Goal: Task Accomplishment & Management: Manage account settings

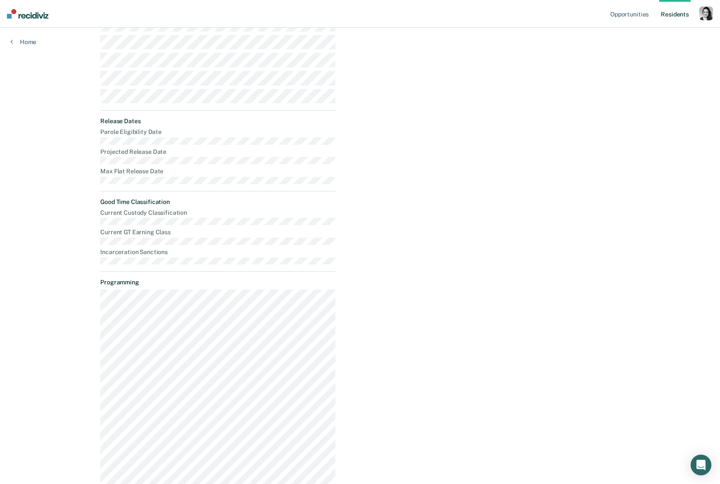
scroll to position [426, 0]
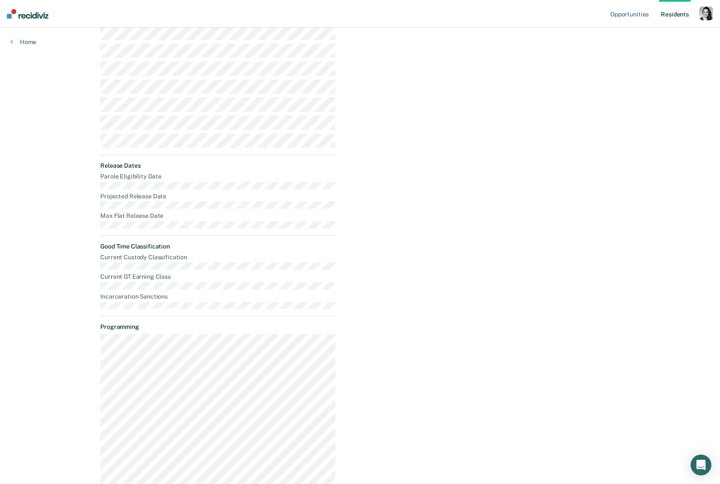
click at [715, 13] on nav "Opportunities Resident s Profile How it works Log Out" at bounding box center [360, 14] width 720 height 28
click at [711, 13] on div "button" at bounding box center [706, 13] width 14 height 14
click at [648, 30] on div "Profile How it works Log Out" at bounding box center [671, 46] width 83 height 42
click at [648, 33] on link "Profile" at bounding box center [672, 35] width 70 height 7
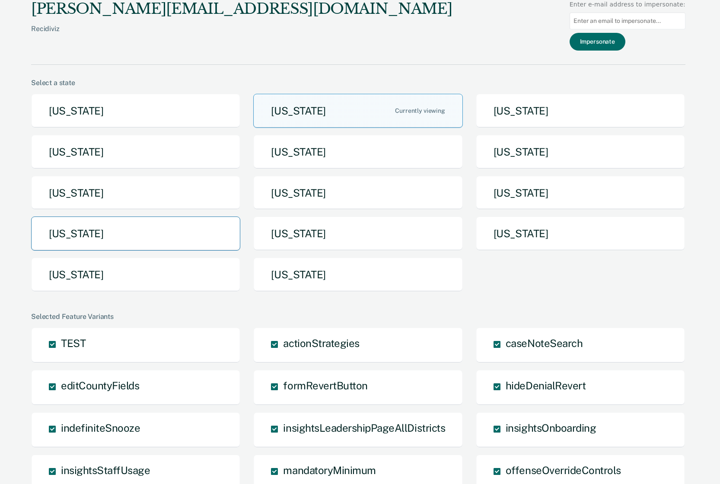
click at [116, 226] on button "[US_STATE]" at bounding box center [135, 234] width 209 height 34
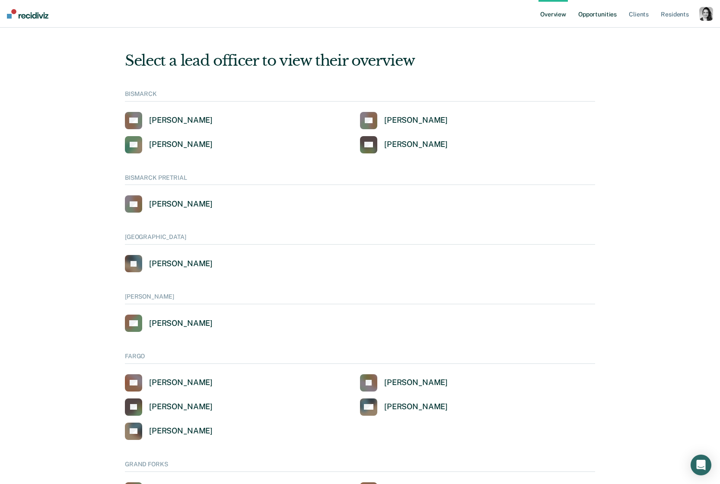
click at [613, 19] on link "Opportunities" at bounding box center [598, 14] width 42 height 28
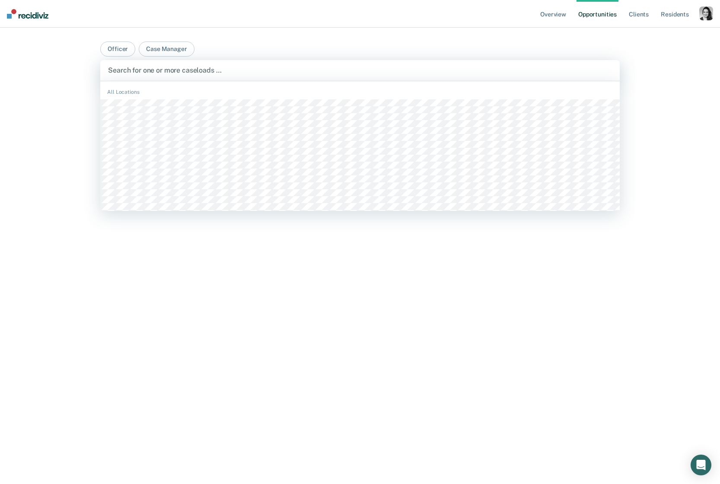
click at [248, 73] on div at bounding box center [360, 70] width 504 height 10
click at [321, 70] on div at bounding box center [369, 70] width 382 height 10
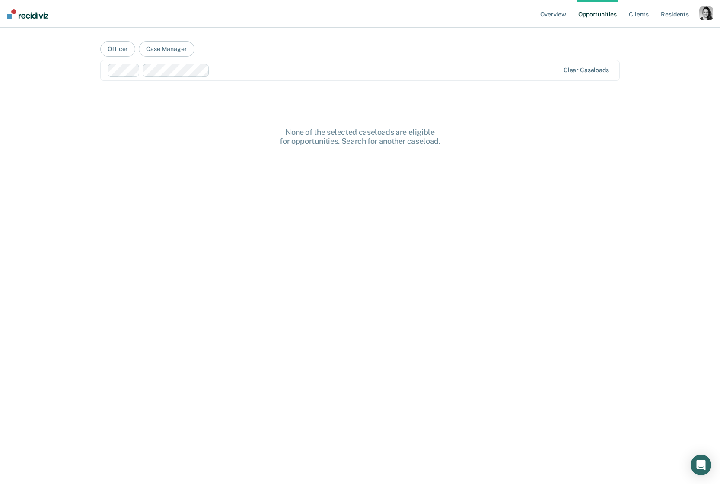
click at [328, 69] on div at bounding box center [386, 70] width 346 height 10
click at [322, 79] on div "Clear caseloads" at bounding box center [360, 70] width 520 height 21
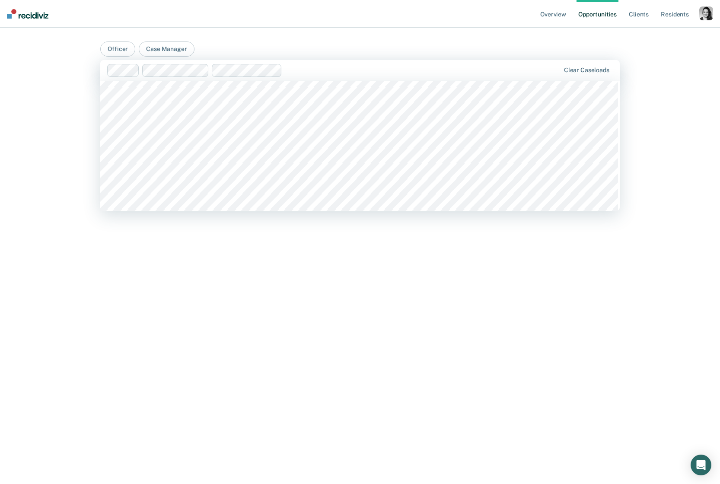
scroll to position [2005, 0]
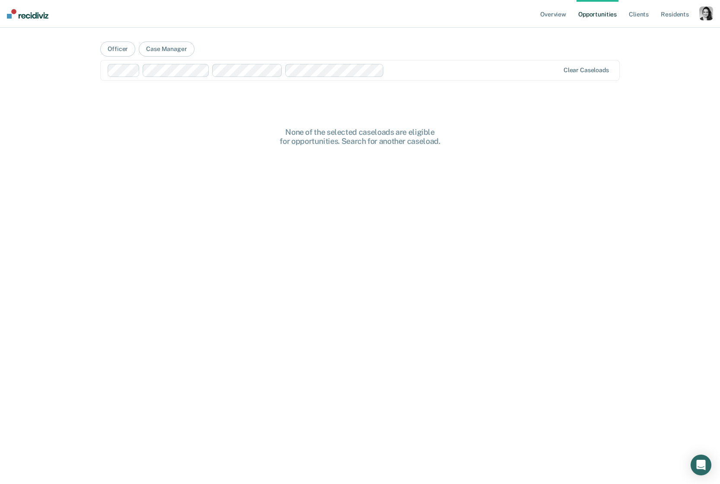
click at [424, 78] on div "Clear caseloads" at bounding box center [360, 70] width 520 height 21
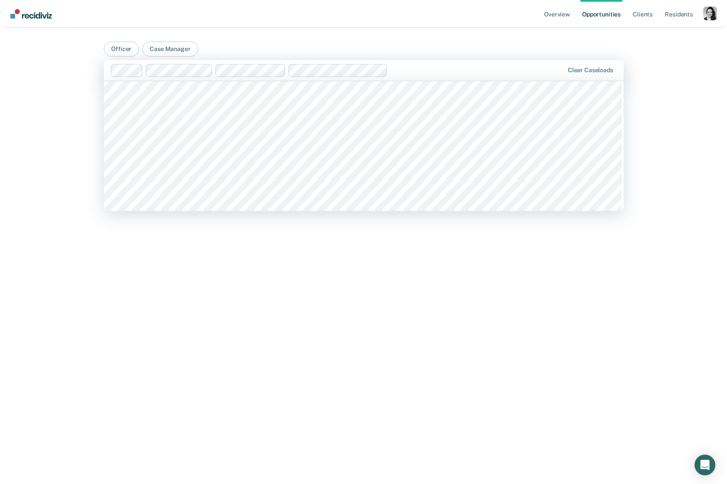
scroll to position [870, 0]
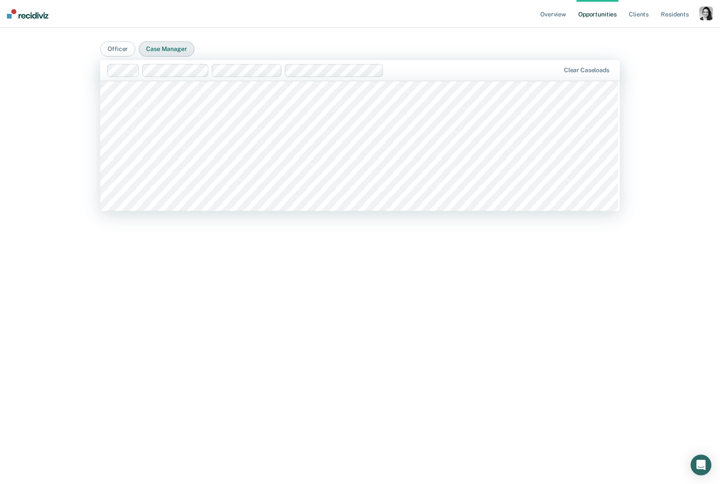
click at [166, 47] on button "Case Manager" at bounding box center [166, 48] width 55 height 15
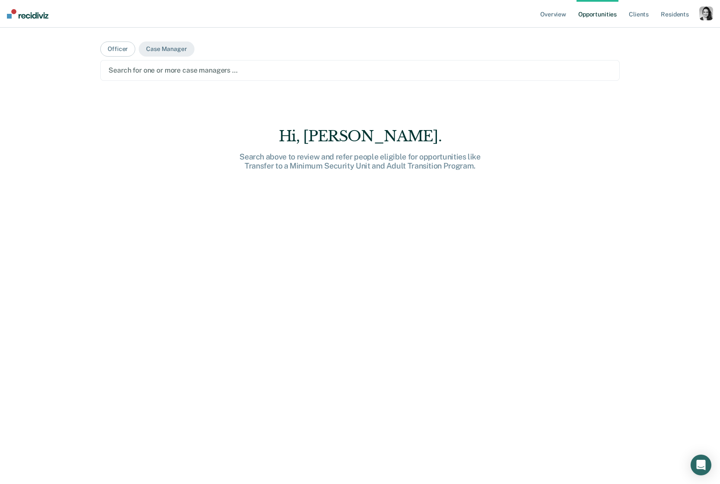
click at [248, 74] on div at bounding box center [359, 70] width 503 height 10
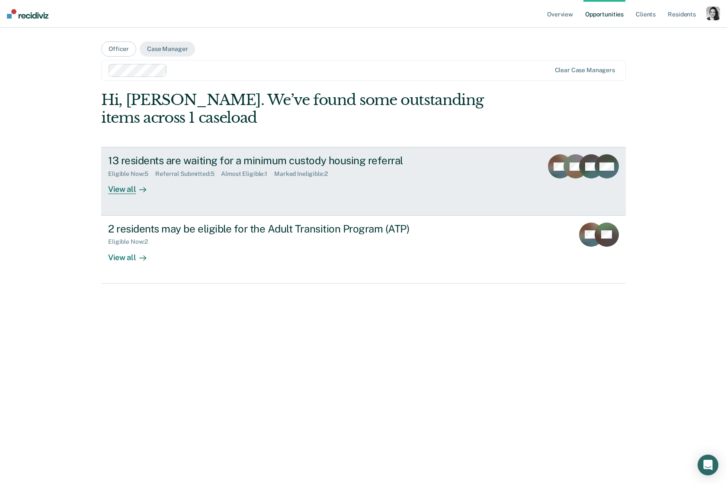
click at [311, 156] on div "13 residents are waiting for a minimum custody housing referral" at bounding box center [259, 160] width 303 height 13
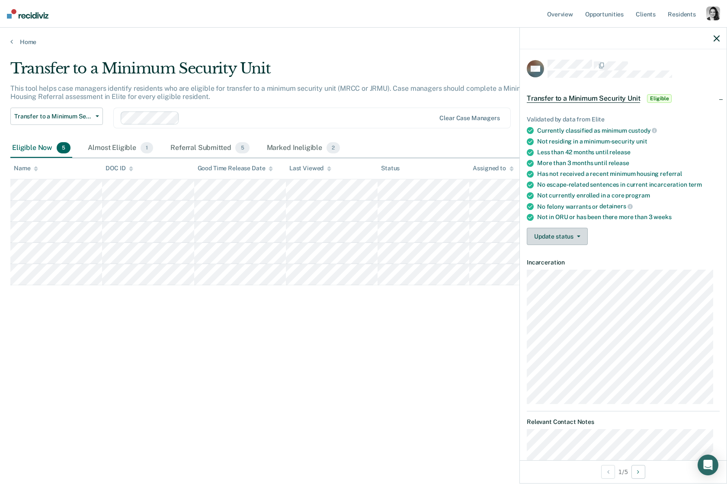
click at [535, 233] on button "Update status" at bounding box center [556, 236] width 61 height 17
click at [571, 268] on button "Mark Ineligible" at bounding box center [572, 271] width 93 height 14
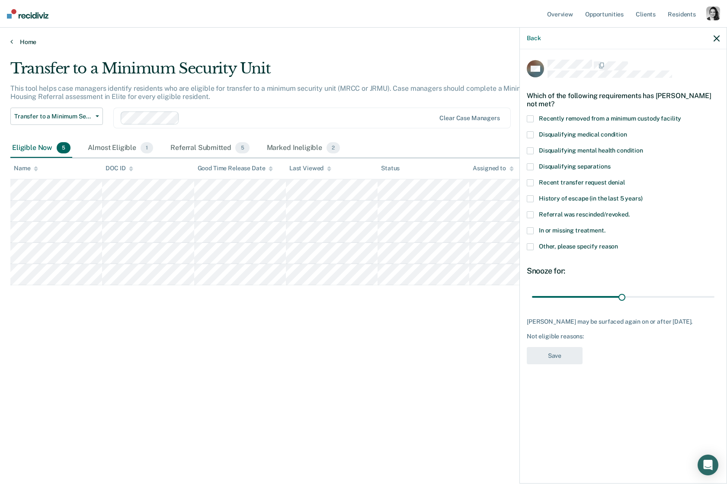
click at [23, 40] on link "Home" at bounding box center [363, 42] width 706 height 8
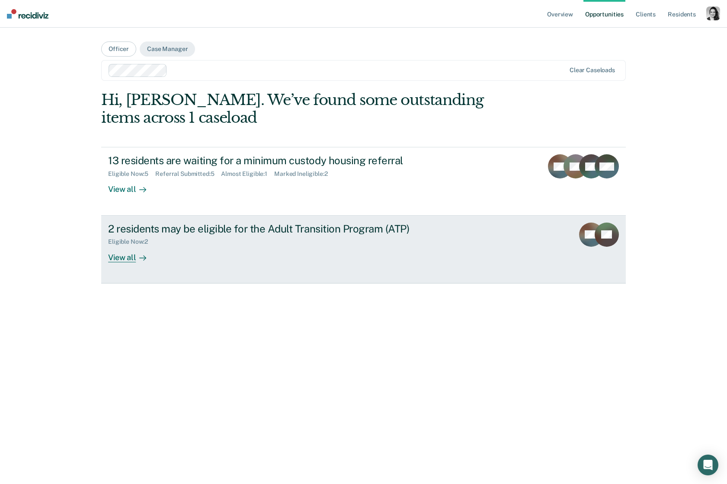
click at [328, 226] on div "2 residents may be eligible for the Adult Transition Program (ATP)" at bounding box center [259, 229] width 303 height 13
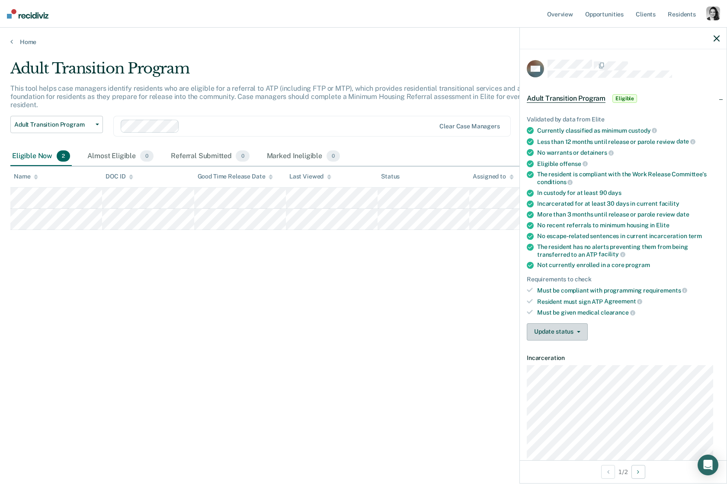
click at [584, 327] on button "Update status" at bounding box center [556, 331] width 61 height 17
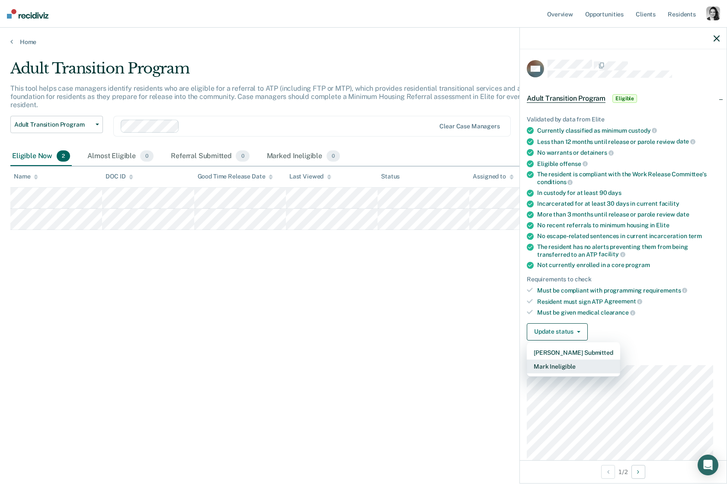
click at [573, 365] on button "Mark Ineligible" at bounding box center [572, 367] width 93 height 14
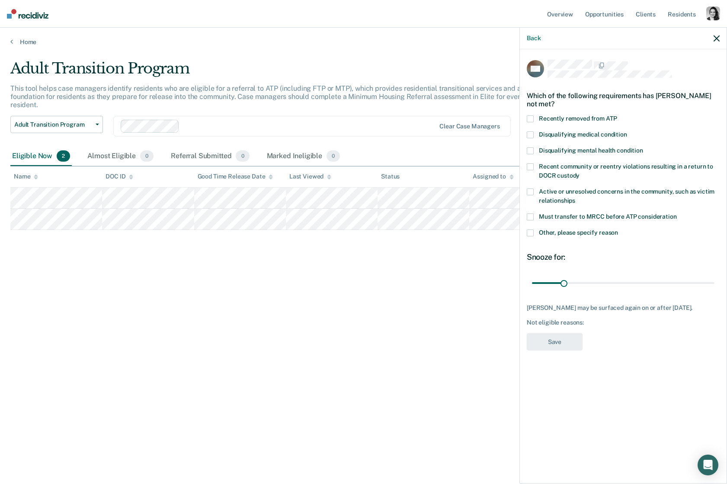
click at [717, 39] on icon "button" at bounding box center [716, 38] width 6 height 6
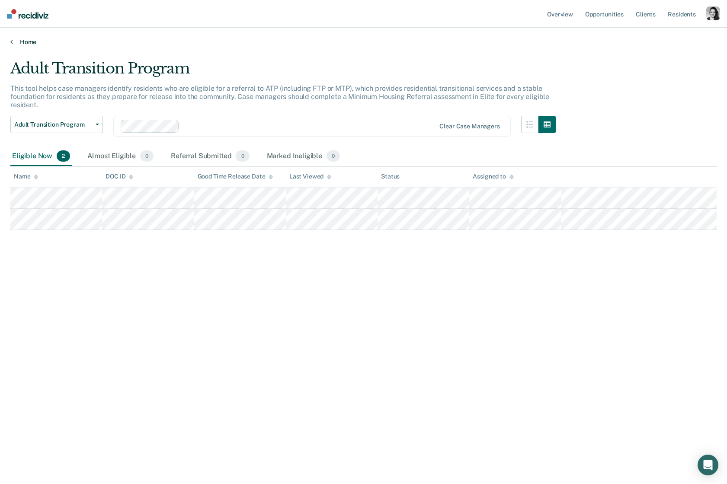
click at [28, 43] on link "Home" at bounding box center [363, 42] width 706 height 8
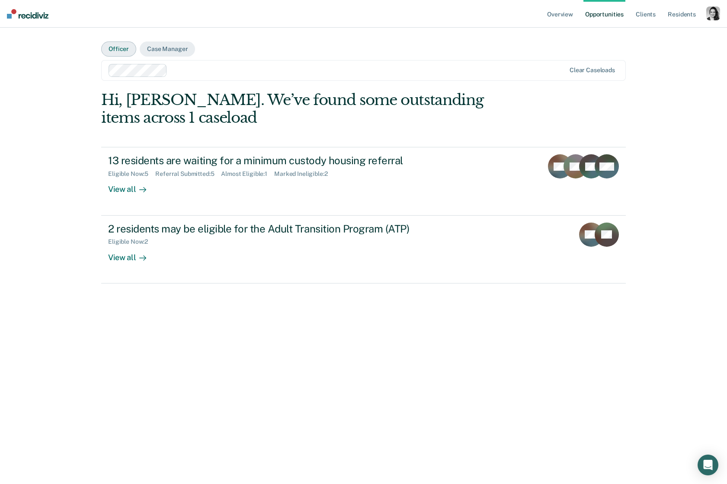
click at [116, 47] on button "Officer" at bounding box center [118, 48] width 35 height 15
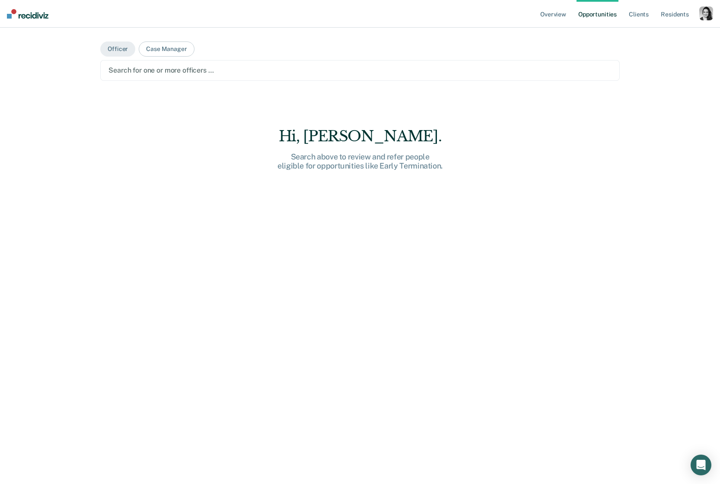
click at [189, 72] on div at bounding box center [359, 70] width 503 height 10
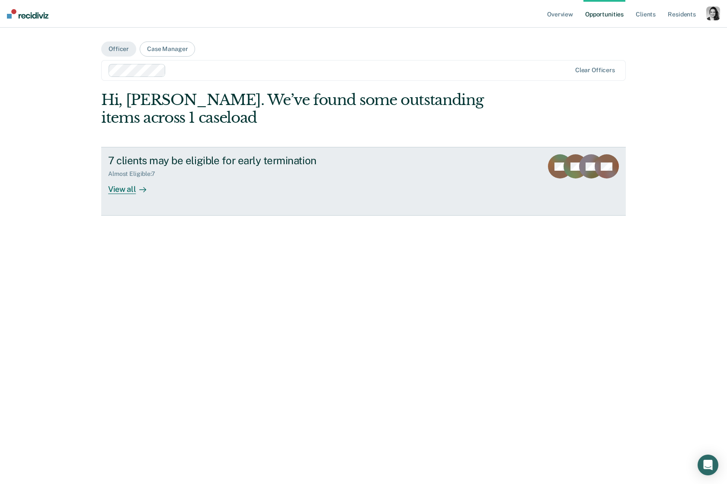
click at [268, 153] on link "7 clients may be eligible for early termination Almost Eligible : 7 View all BS…" at bounding box center [363, 181] width 524 height 68
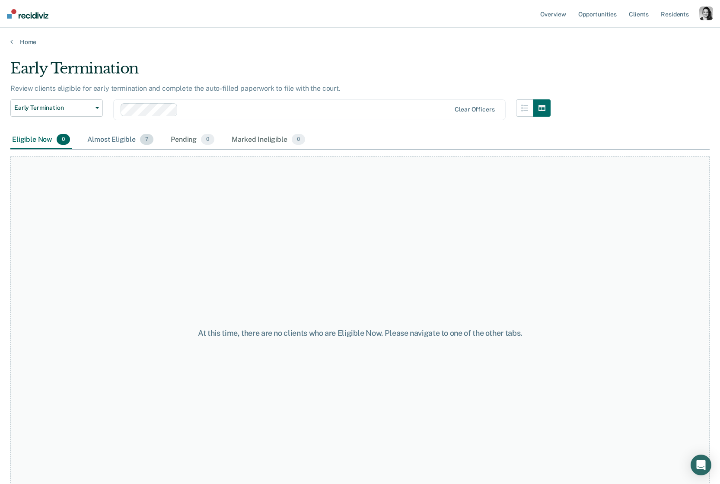
click at [130, 142] on div "Almost Eligible 7" at bounding box center [121, 140] width 70 height 19
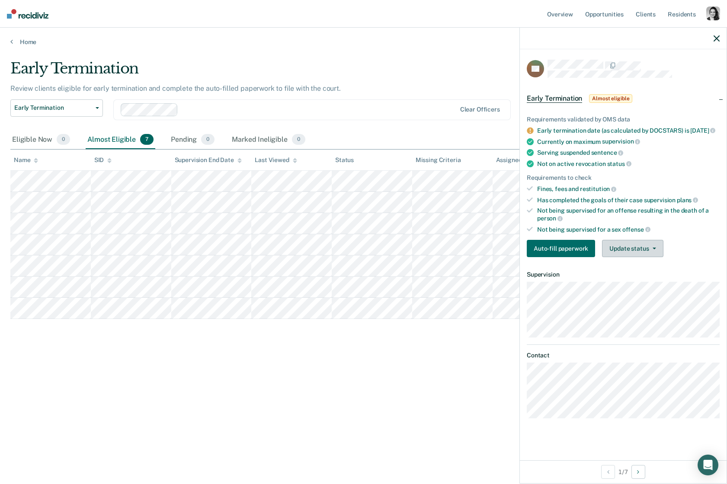
click at [646, 245] on button "Update status" at bounding box center [632, 248] width 61 height 17
click at [645, 284] on button "Mark Ineligible" at bounding box center [643, 283] width 83 height 14
